Goal: Task Accomplishment & Management: Manage account settings

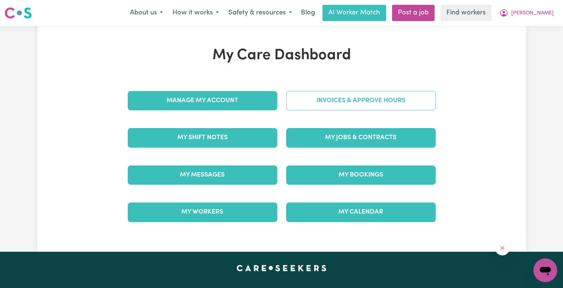
click at [358, 104] on link "Invoices & Approve Hours" at bounding box center [360, 100] width 149 height 19
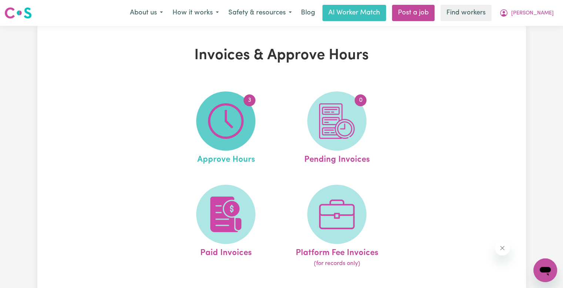
click at [221, 114] on img at bounding box center [226, 121] width 36 height 36
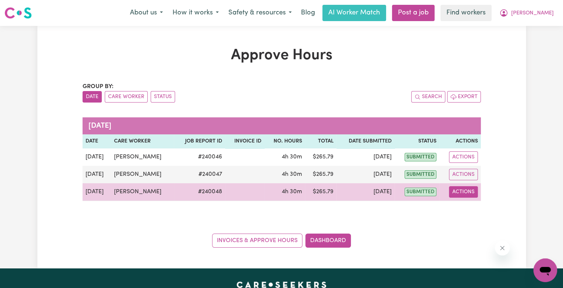
click at [460, 193] on button "Actions" at bounding box center [463, 191] width 29 height 11
click at [461, 208] on icon "View job report 240048" at bounding box center [459, 209] width 6 height 6
select select "pm"
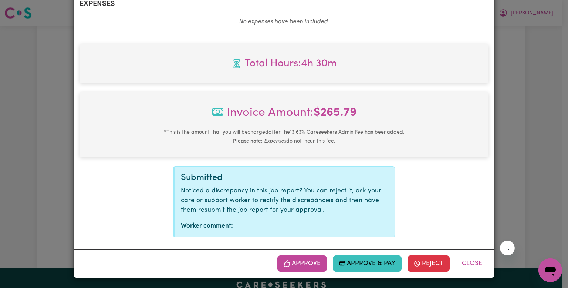
scroll to position [283, 0]
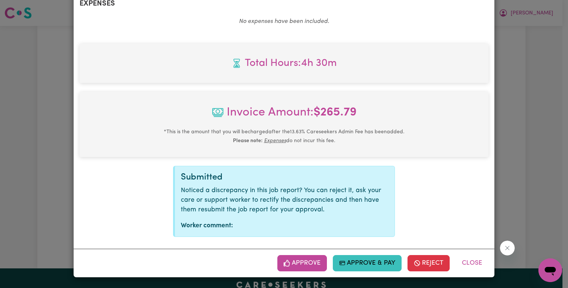
click at [309, 264] on button "Approve" at bounding box center [303, 263] width 50 height 16
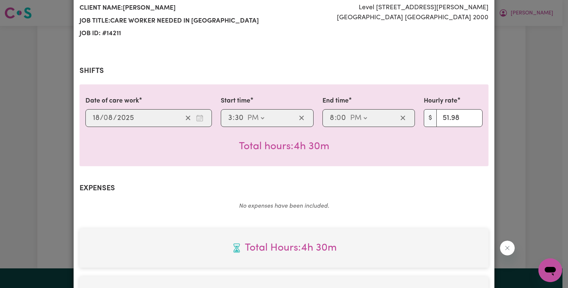
scroll to position [0, 0]
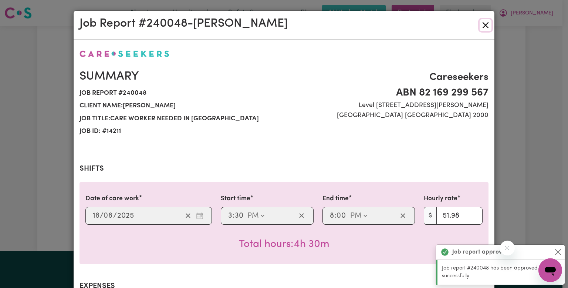
click at [482, 28] on button "Close" at bounding box center [486, 25] width 12 height 12
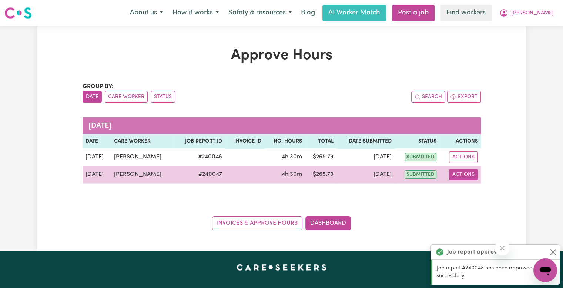
click at [464, 179] on button "Actions" at bounding box center [463, 174] width 29 height 11
click at [470, 193] on link "View Job Report" at bounding box center [481, 191] width 63 height 15
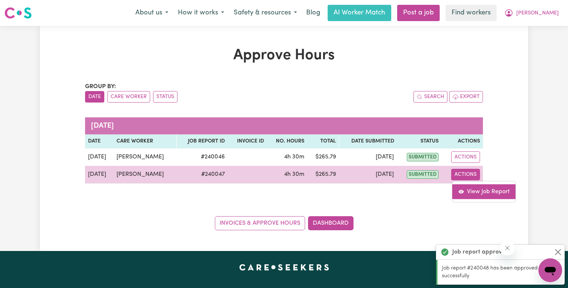
select select "pm"
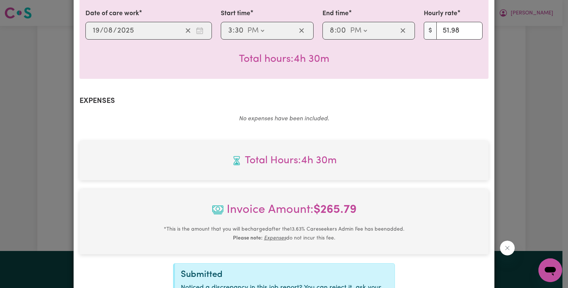
scroll to position [283, 0]
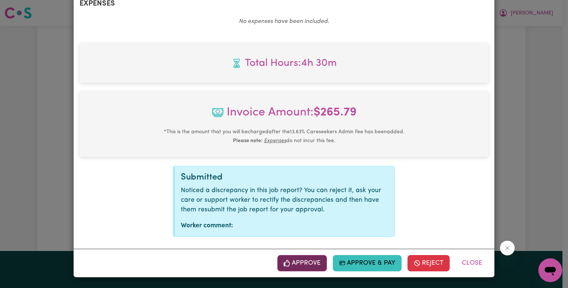
click at [287, 265] on icon "button" at bounding box center [287, 263] width 7 height 7
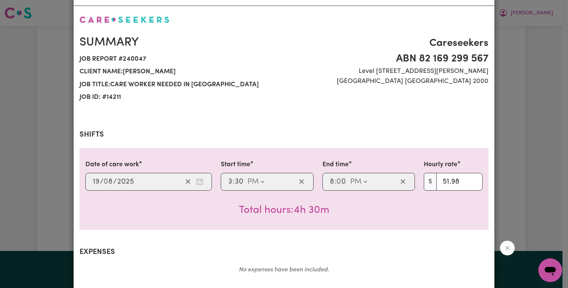
scroll to position [0, 0]
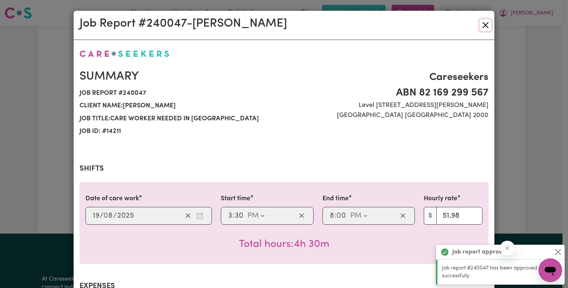
click at [483, 27] on button "Close" at bounding box center [486, 25] width 12 height 12
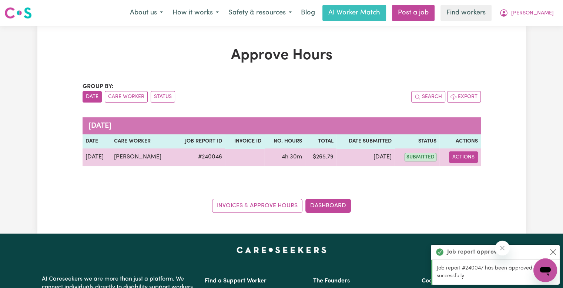
click at [468, 158] on button "Actions" at bounding box center [463, 156] width 29 height 11
click at [471, 168] on link "View Job Report" at bounding box center [481, 174] width 63 height 15
select select "pm"
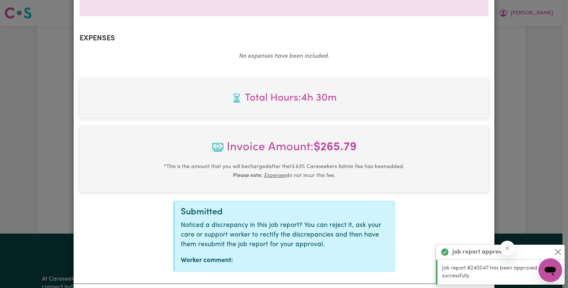
scroll to position [283, 0]
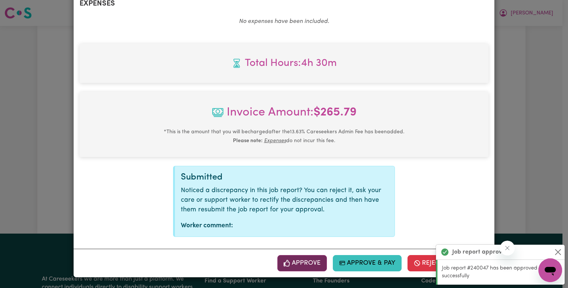
click at [299, 267] on button "Approve" at bounding box center [303, 263] width 50 height 16
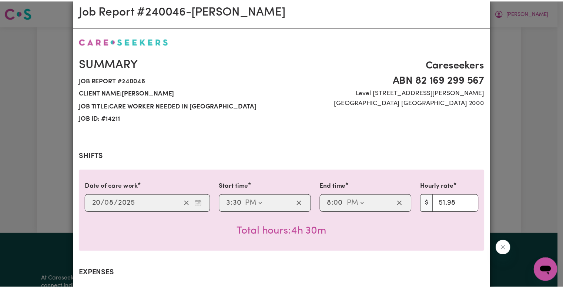
scroll to position [0, 0]
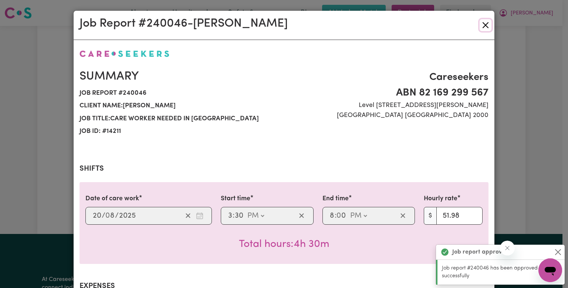
click at [484, 26] on button "Close" at bounding box center [486, 25] width 12 height 12
